Goal: Register for event/course

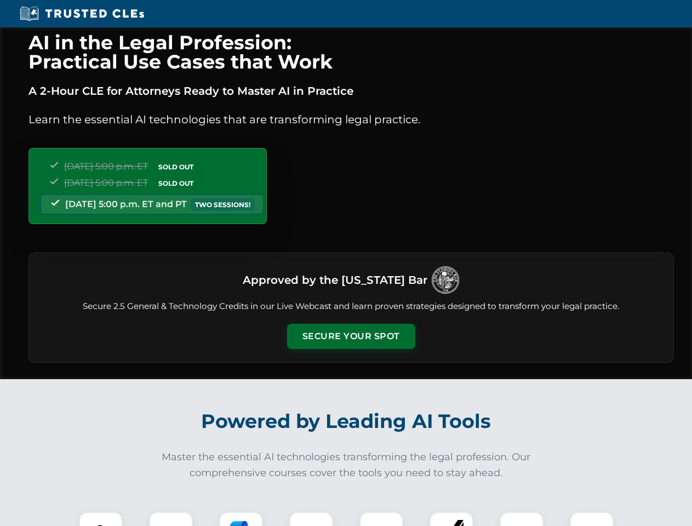
click at [350, 336] on button "Secure Your Spot" at bounding box center [351, 336] width 128 height 25
click at [101, 519] on img at bounding box center [101, 534] width 32 height 32
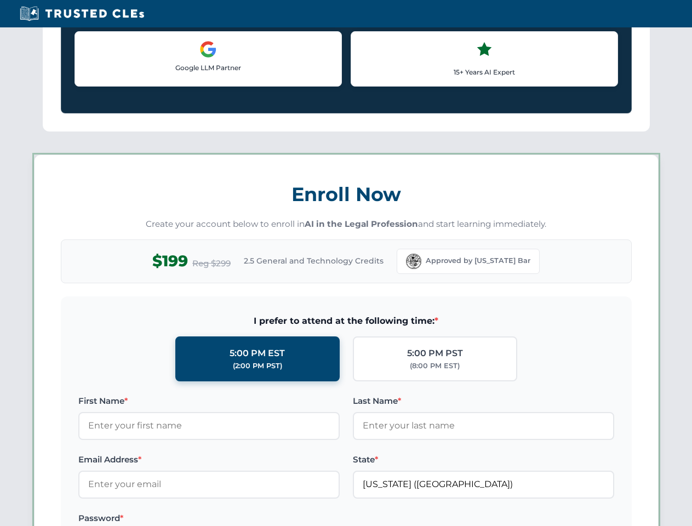
click at [241, 519] on label "Password *" at bounding box center [208, 518] width 261 height 13
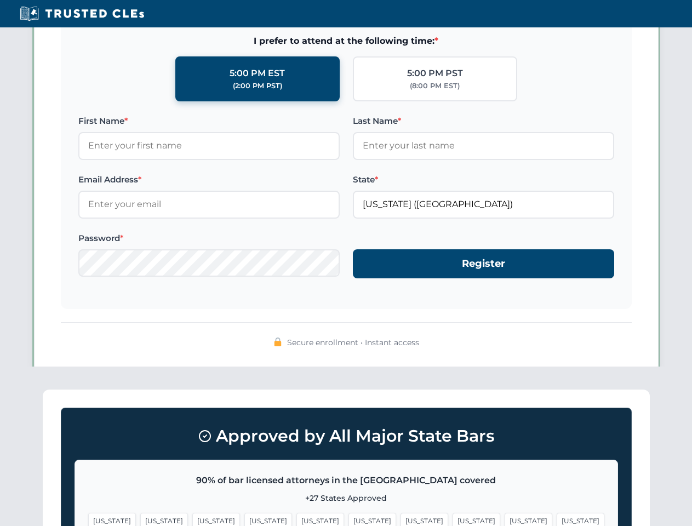
click at [504, 519] on span "[US_STATE]" at bounding box center [528, 521] width 48 height 16
